Goal: Task Accomplishment & Management: Complete application form

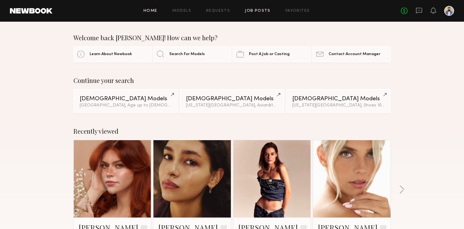
click at [252, 12] on link "Job Posts" at bounding box center [258, 11] width 26 height 4
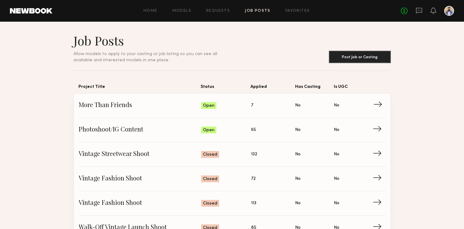
click at [174, 105] on span "More Than Friends" at bounding box center [140, 105] width 123 height 9
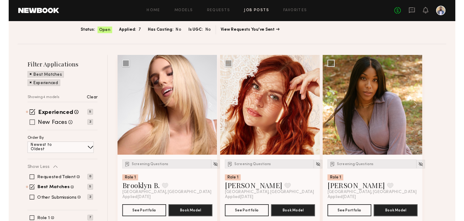
scroll to position [38, 0]
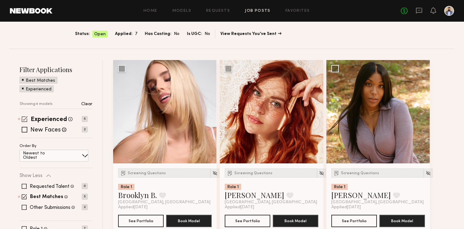
click at [27, 118] on span at bounding box center [25, 119] width 6 height 6
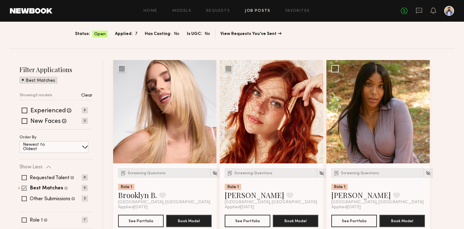
click at [26, 188] on span at bounding box center [24, 188] width 5 height 5
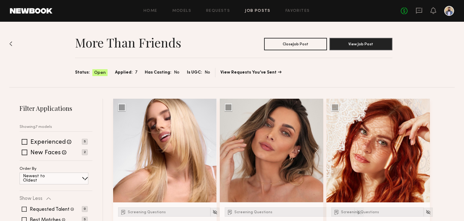
scroll to position [0, 0]
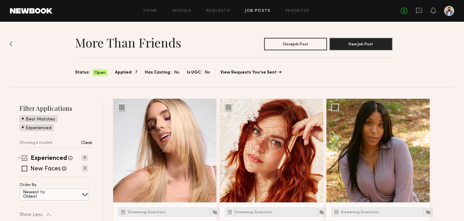
click at [22, 160] on span at bounding box center [25, 158] width 6 height 6
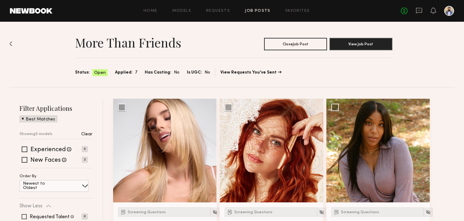
click at [21, 119] on div "Best Matches" at bounding box center [39, 118] width 38 height 7
click at [23, 118] on span at bounding box center [23, 118] width 2 height 6
